Goal: Contribute content

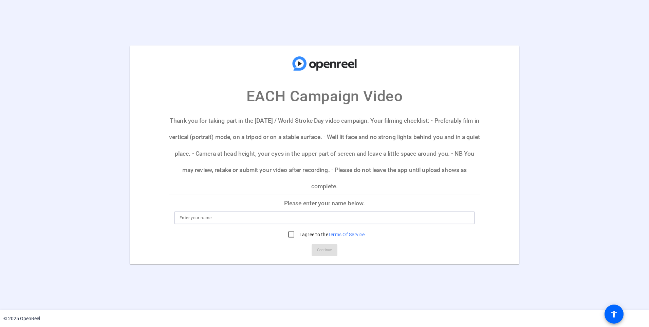
click at [185, 219] on input at bounding box center [325, 218] width 290 height 8
type input "[PERSON_NAME]"
click at [289, 233] on input "I agree to the Terms Of Service" at bounding box center [292, 235] width 14 height 14
checkbox input "true"
click at [325, 250] on span "Continue" at bounding box center [324, 250] width 15 height 10
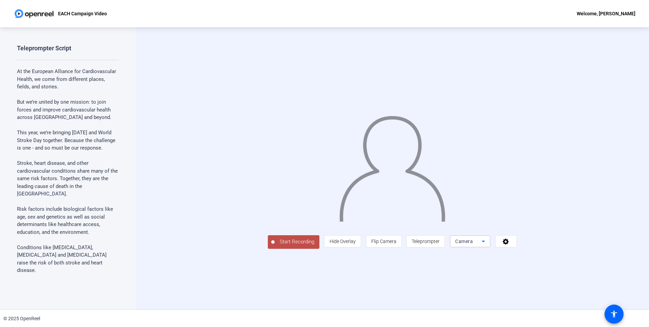
click at [488, 245] on icon at bounding box center [484, 241] width 8 height 8
click at [235, 281] on div at bounding box center [324, 163] width 649 height 327
click at [275, 246] on span "Start Recording" at bounding box center [297, 242] width 45 height 8
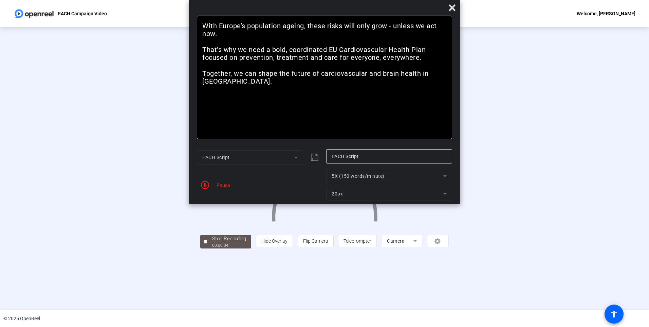
click at [213, 185] on div "Pause" at bounding box center [221, 184] width 17 height 7
click at [204, 186] on icon "button" at bounding box center [205, 185] width 8 height 8
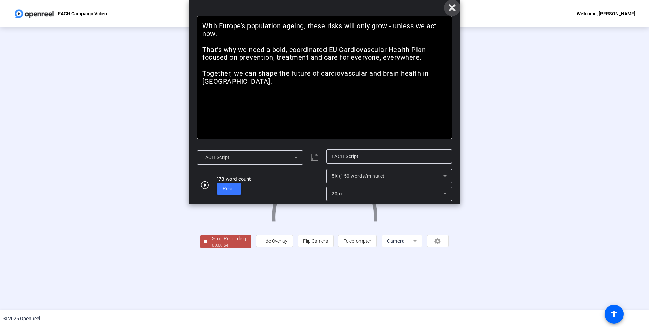
click at [453, 7] on icon at bounding box center [452, 7] width 6 height 6
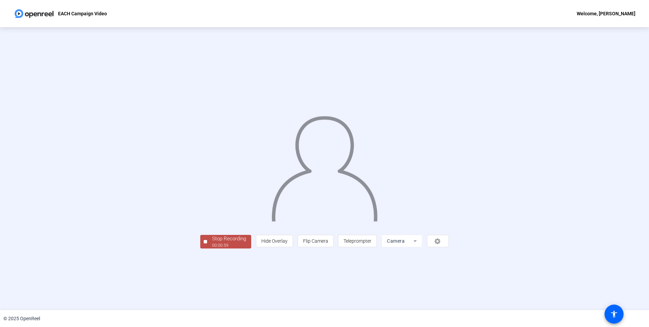
click at [200, 249] on button "Stop Recording 00:00:59" at bounding box center [225, 242] width 51 height 14
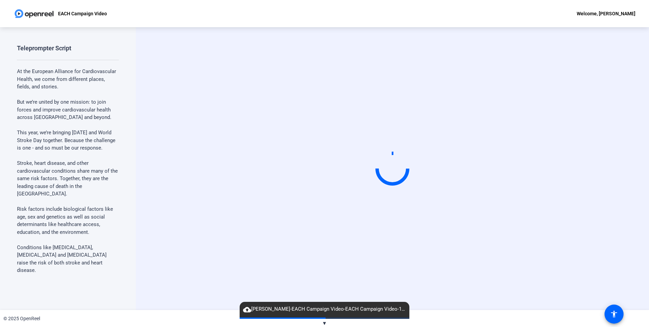
click at [325, 320] on span "▼" at bounding box center [324, 323] width 5 height 6
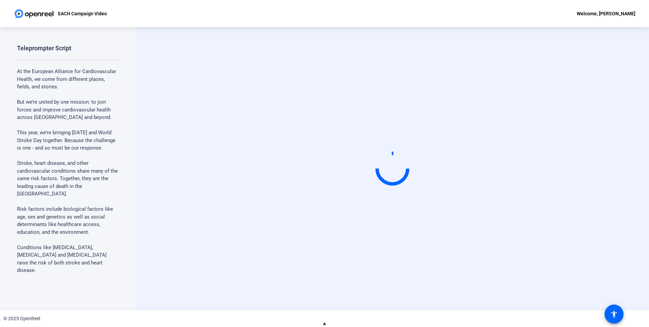
click at [377, 140] on video at bounding box center [393, 168] width 102 height 57
click at [395, 183] on div at bounding box center [393, 168] width 34 height 34
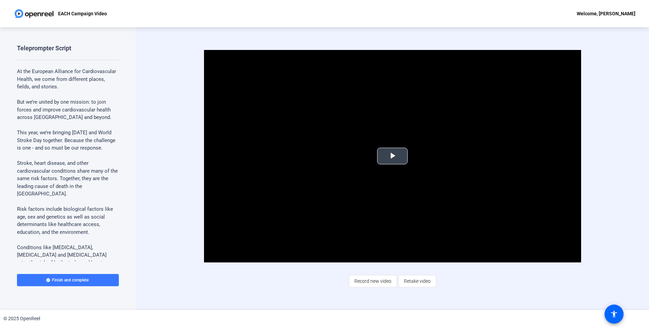
click at [393, 156] on span "Video Player" at bounding box center [393, 156] width 0 height 0
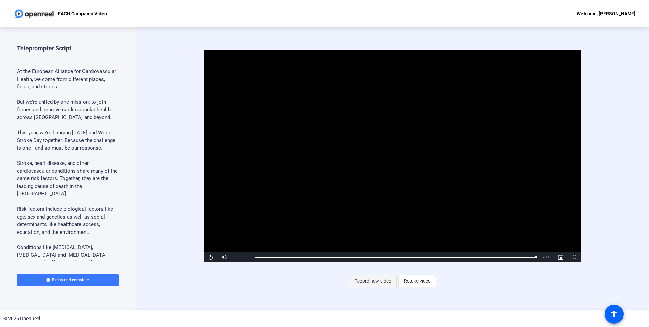
click at [382, 281] on span "Record new video" at bounding box center [373, 280] width 37 height 13
